Goal: Check status: Check status

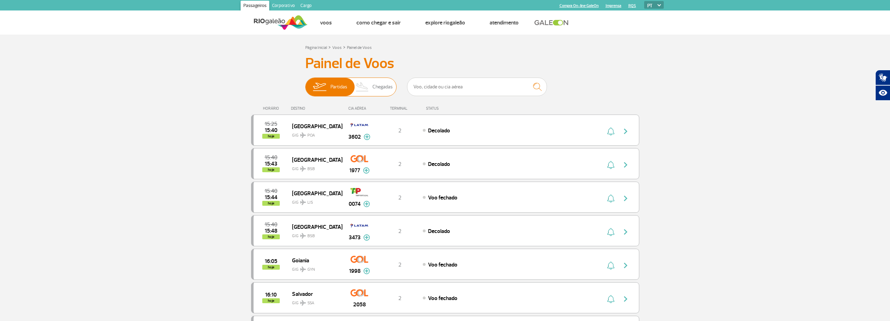
click at [373, 87] on span "Chegadas" at bounding box center [382, 87] width 20 height 18
click at [305, 84] on input "Partidas Chegadas" at bounding box center [305, 84] width 0 height 0
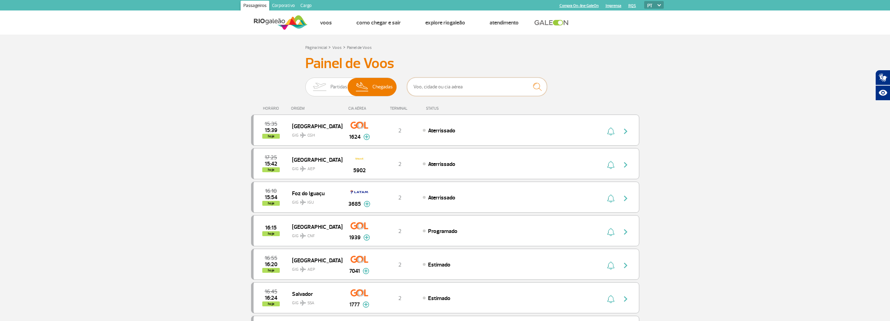
click at [454, 87] on input "text" at bounding box center [477, 87] width 140 height 19
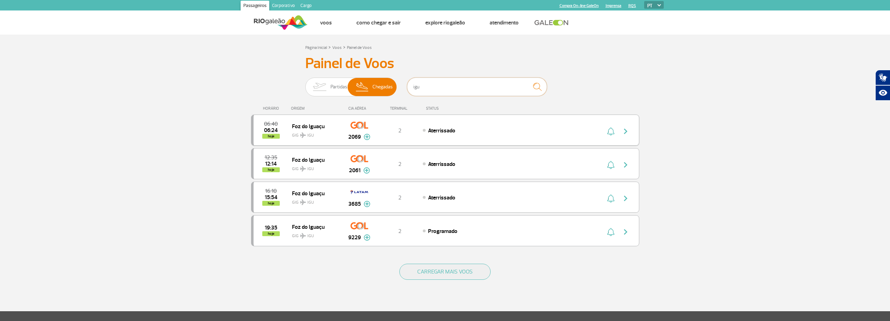
scroll to position [35, 0]
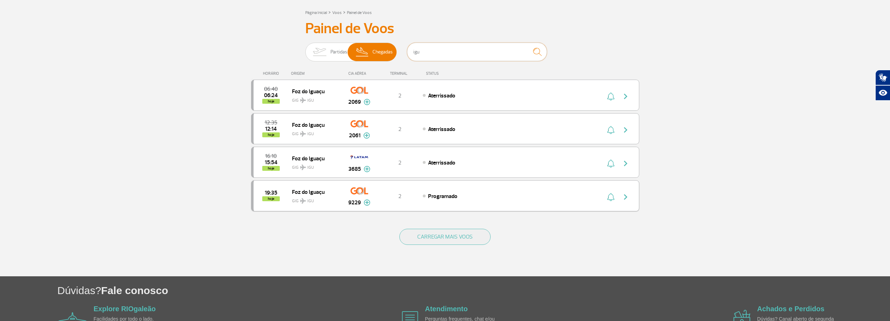
type input "igu"
click at [625, 197] on img "button" at bounding box center [625, 197] width 8 height 8
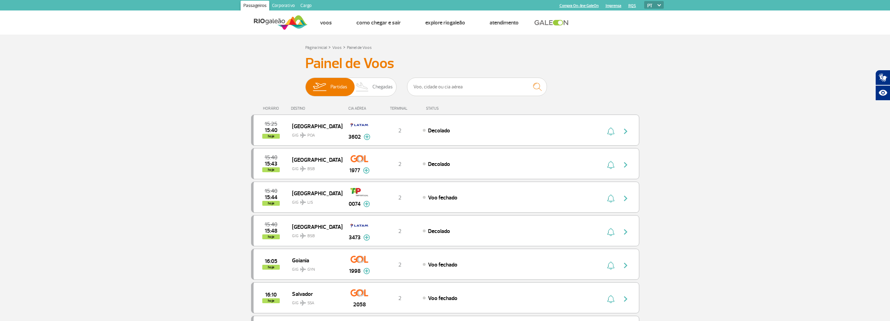
click at [447, 87] on input "text" at bounding box center [477, 87] width 140 height 19
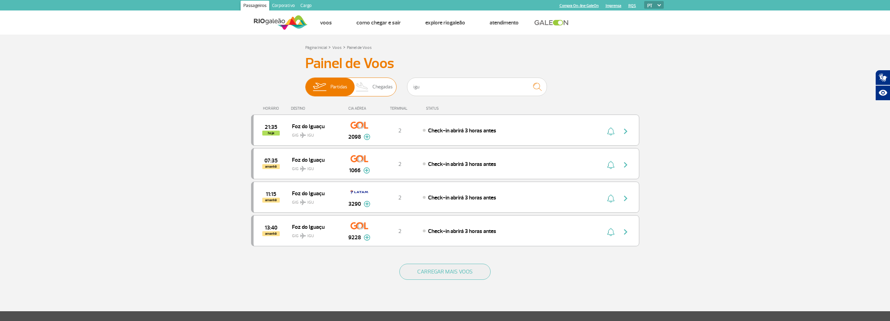
click at [384, 87] on span "Chegadas" at bounding box center [382, 87] width 20 height 18
click at [305, 84] on input "Partidas Chegadas" at bounding box center [305, 84] width 0 height 0
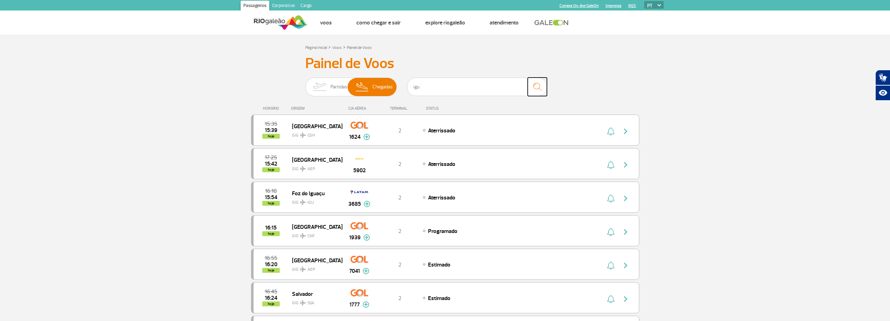
click at [537, 87] on img "submit" at bounding box center [537, 87] width 15 height 14
click at [425, 86] on input "igu" at bounding box center [477, 87] width 140 height 19
click at [535, 86] on img "submit" at bounding box center [537, 87] width 15 height 14
click at [446, 87] on input "igu" at bounding box center [477, 87] width 140 height 19
type input "i"
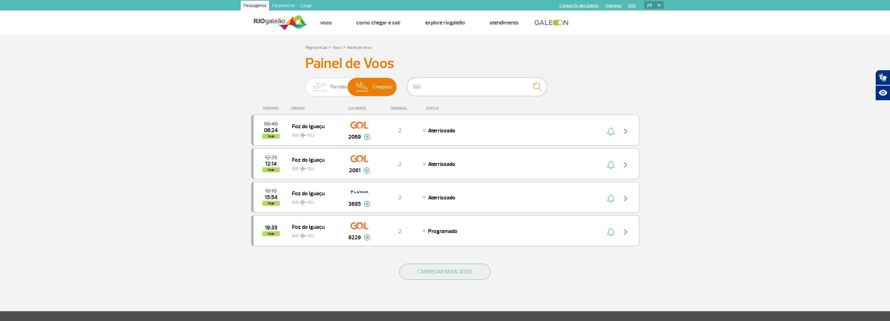
type input "igu"
click at [439, 88] on input "igu" at bounding box center [477, 87] width 140 height 19
click at [625, 231] on img "button" at bounding box center [625, 232] width 8 height 8
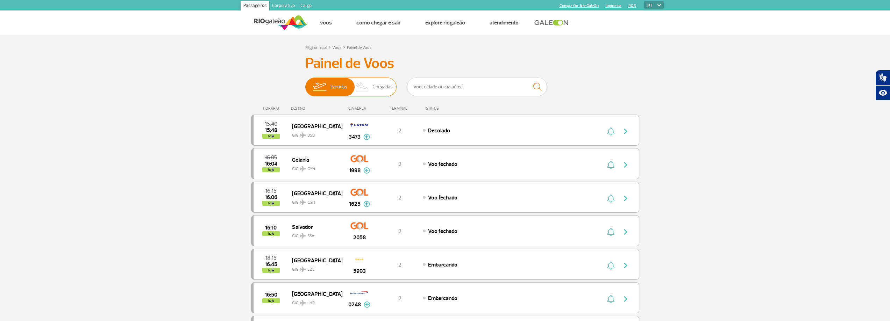
click at [375, 87] on span "Chegadas" at bounding box center [382, 87] width 20 height 18
click at [305, 84] on input "Partidas Chegadas" at bounding box center [305, 84] width 0 height 0
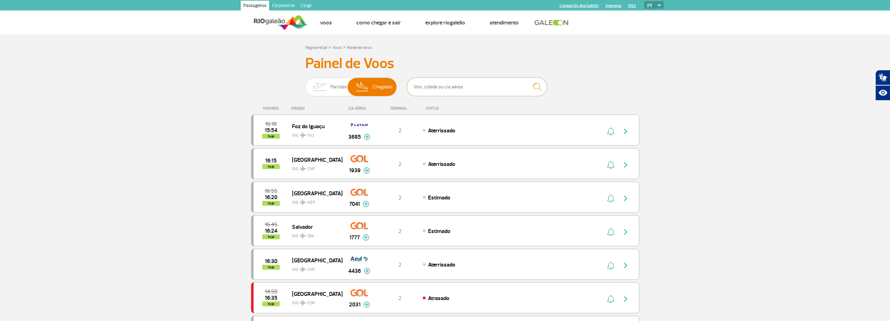
click at [443, 86] on input "text" at bounding box center [477, 87] width 140 height 19
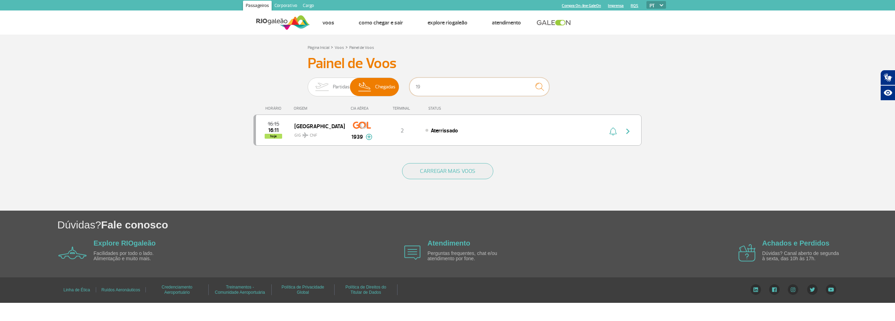
type input "1"
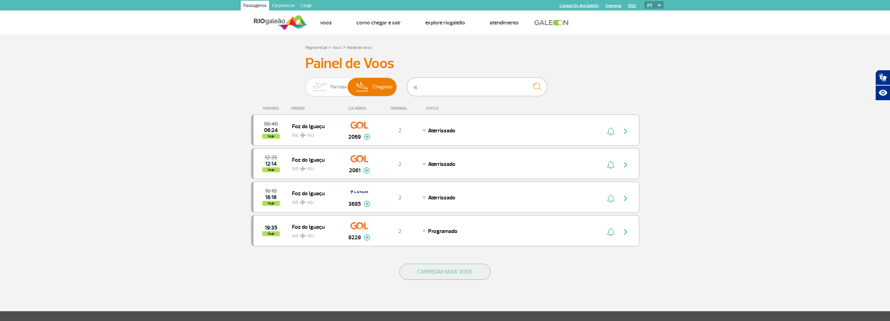
type input "i"
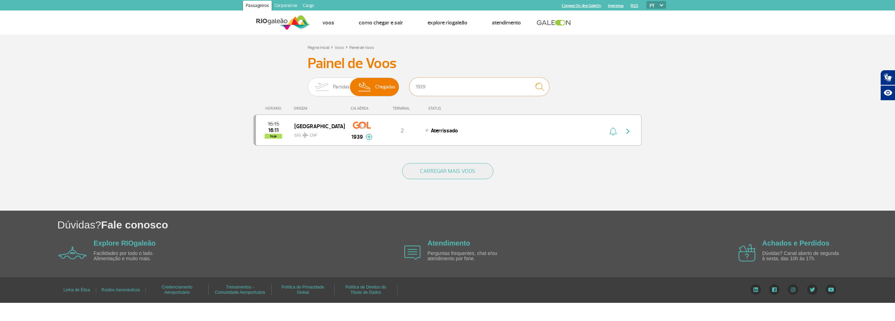
click at [435, 89] on input "1939" at bounding box center [479, 87] width 140 height 19
type input "1"
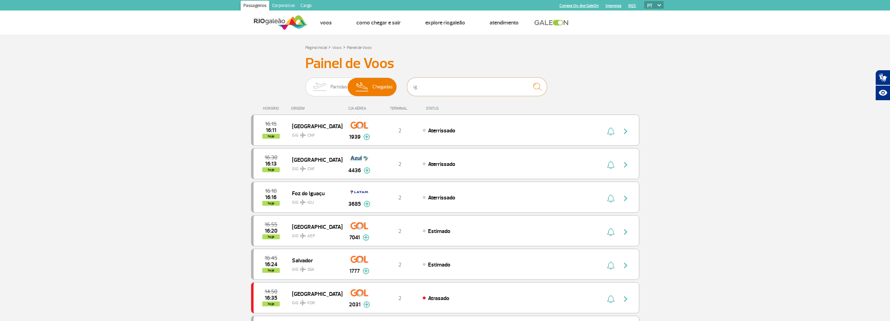
type input "igu"
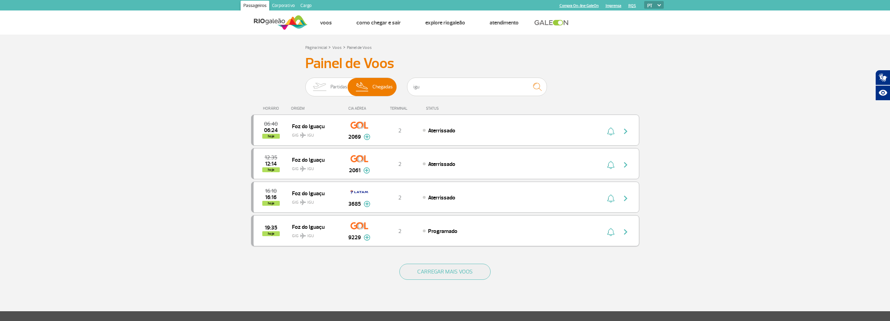
click at [366, 237] on img at bounding box center [367, 238] width 7 height 6
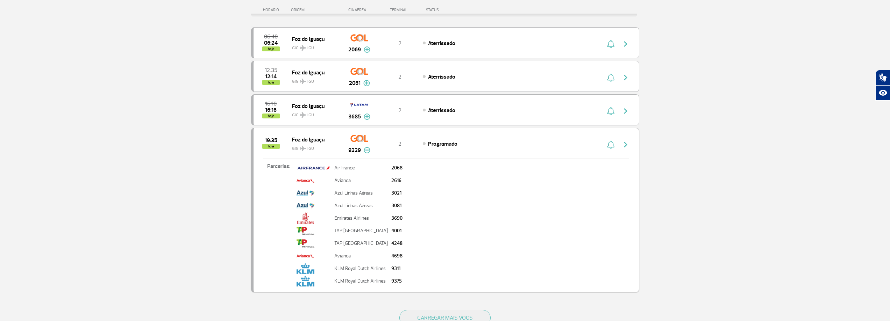
scroll to position [105, 0]
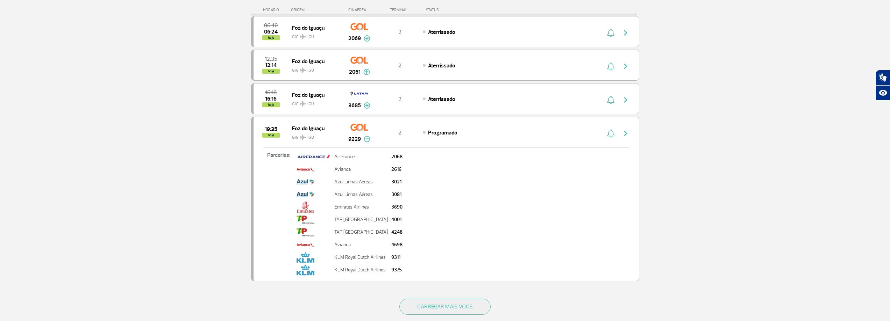
click at [366, 139] on img at bounding box center [367, 139] width 7 height 6
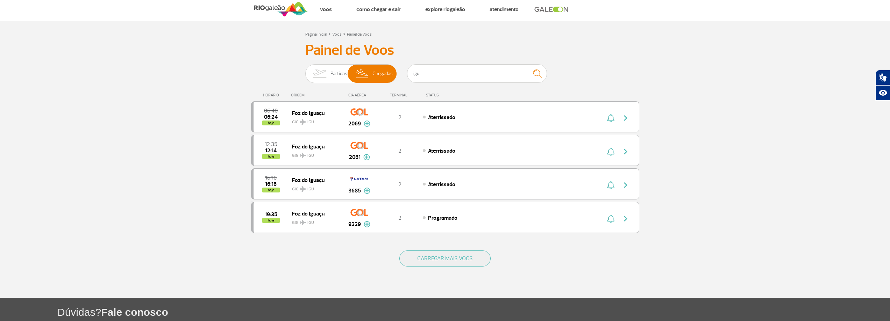
scroll to position [13, 0]
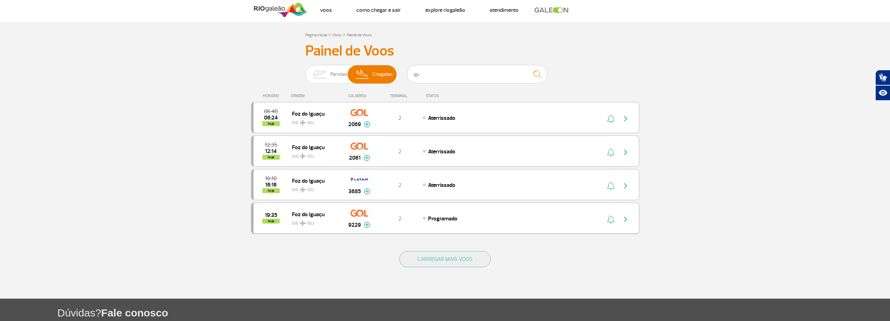
click at [624, 219] on img "button" at bounding box center [625, 219] width 8 height 8
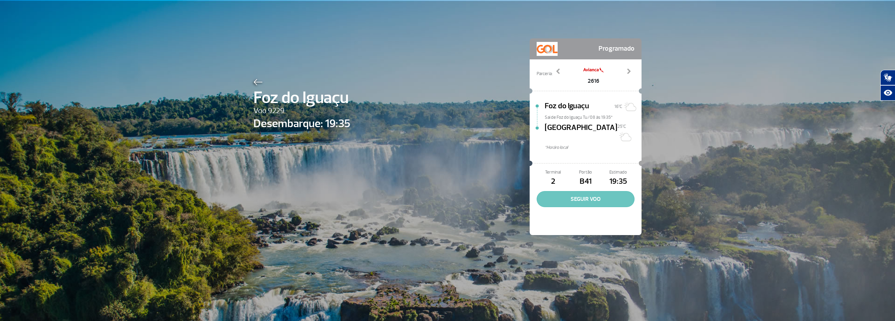
click at [583, 191] on button "SEGUIR VOO" at bounding box center [586, 199] width 98 height 16
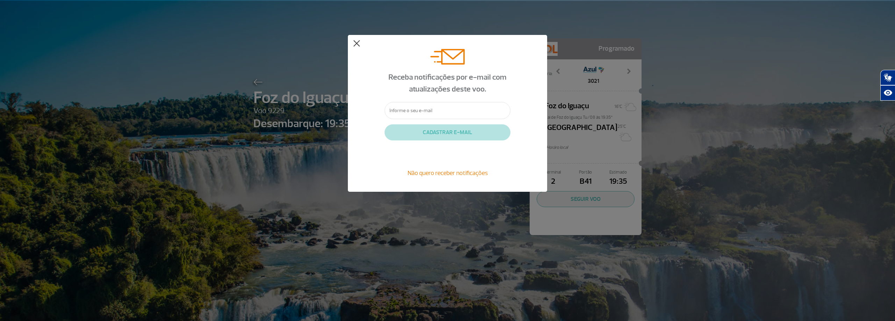
click at [354, 40] on div "Receba notificações por e-mail com atualizações deste voo. CADASTRAR E-MAIL Não…" at bounding box center [447, 113] width 199 height 157
click at [356, 43] on button at bounding box center [356, 43] width 7 height 7
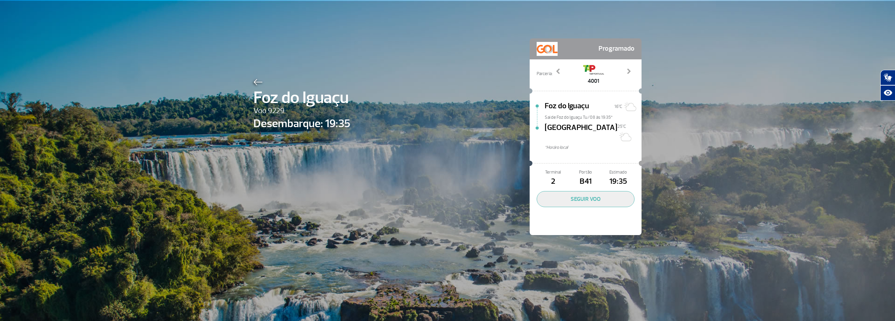
click at [254, 82] on img at bounding box center [257, 82] width 9 height 6
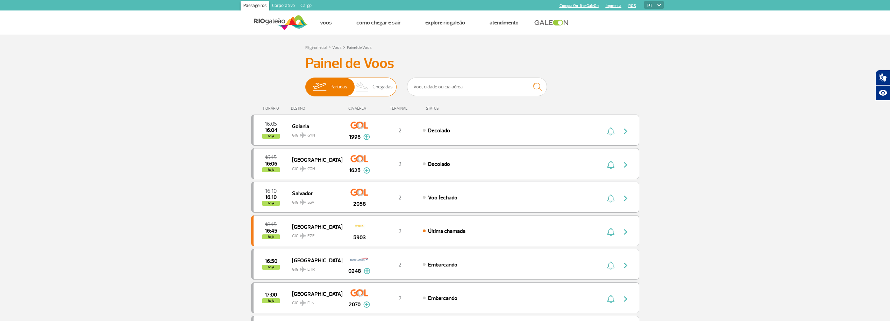
click at [385, 89] on span "Chegadas" at bounding box center [382, 87] width 20 height 18
click at [305, 84] on input "Partidas Chegadas" at bounding box center [305, 84] width 0 height 0
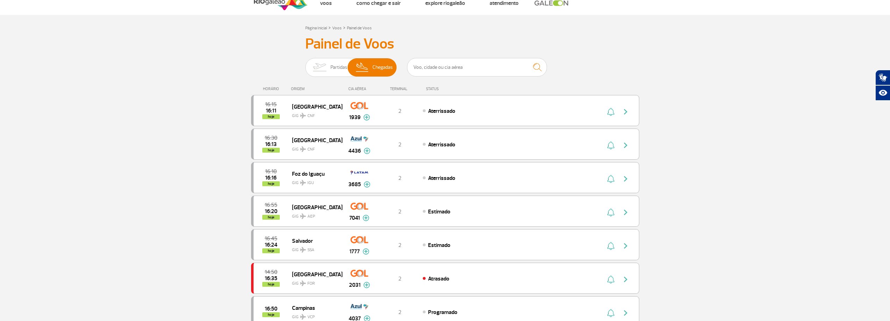
scroll to position [35, 0]
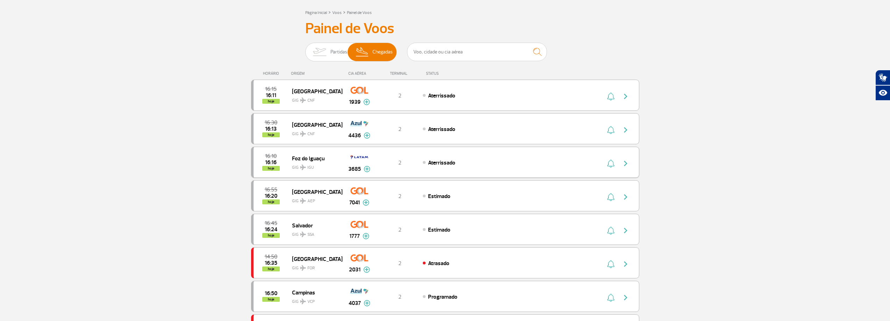
click at [624, 164] on img "button" at bounding box center [625, 163] width 8 height 8
